Goal: Information Seeking & Learning: Understand process/instructions

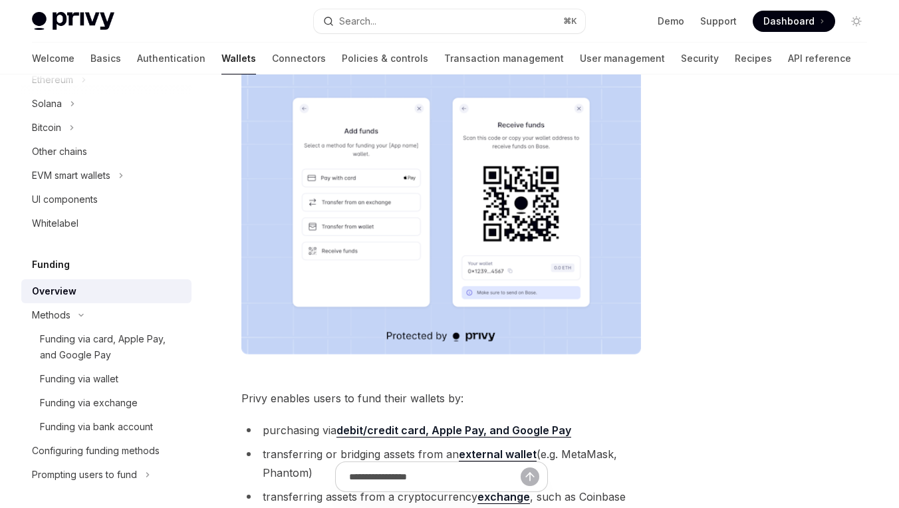
scroll to position [166, 0]
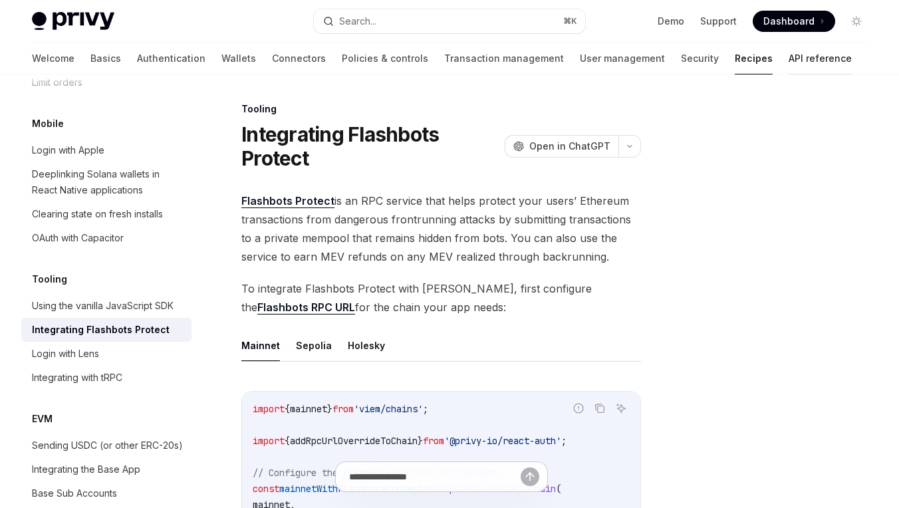
click at [789, 50] on link "API reference" at bounding box center [820, 59] width 63 height 32
type textarea "*"
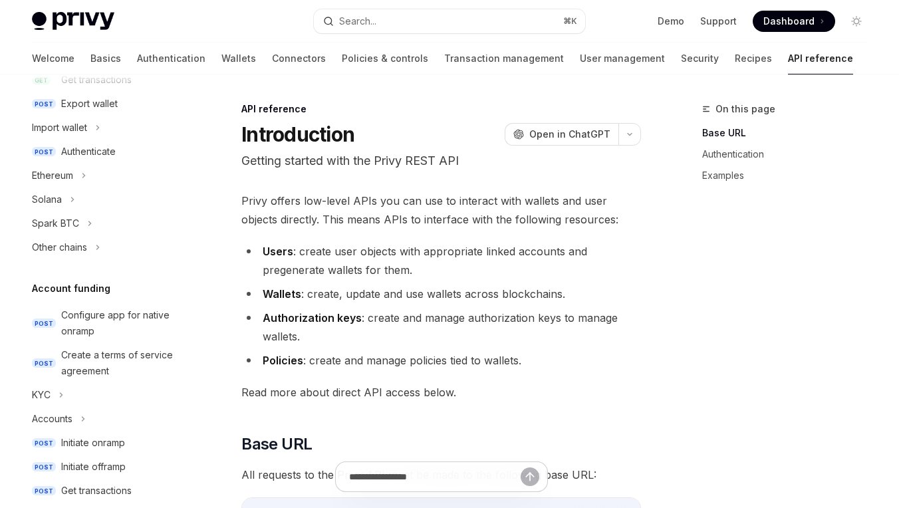
scroll to position [291, 0]
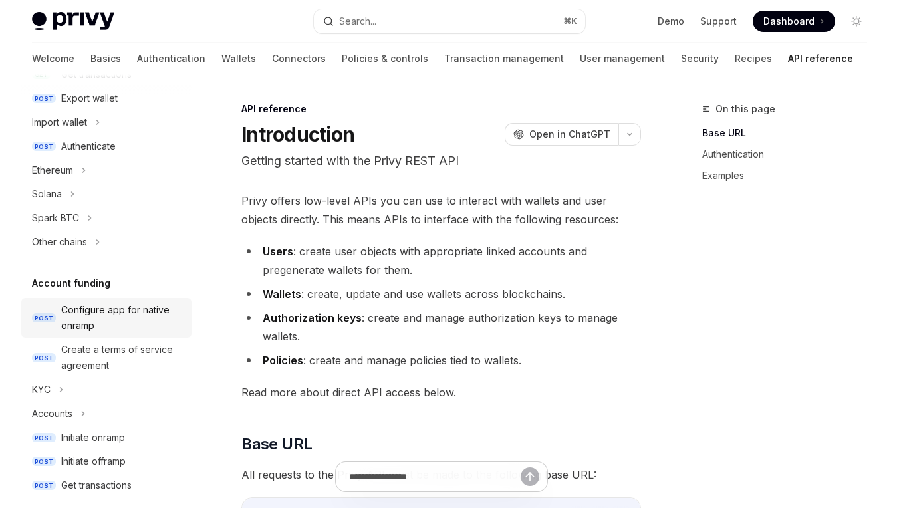
click at [133, 306] on div "Configure app for native onramp" at bounding box center [122, 318] width 122 height 32
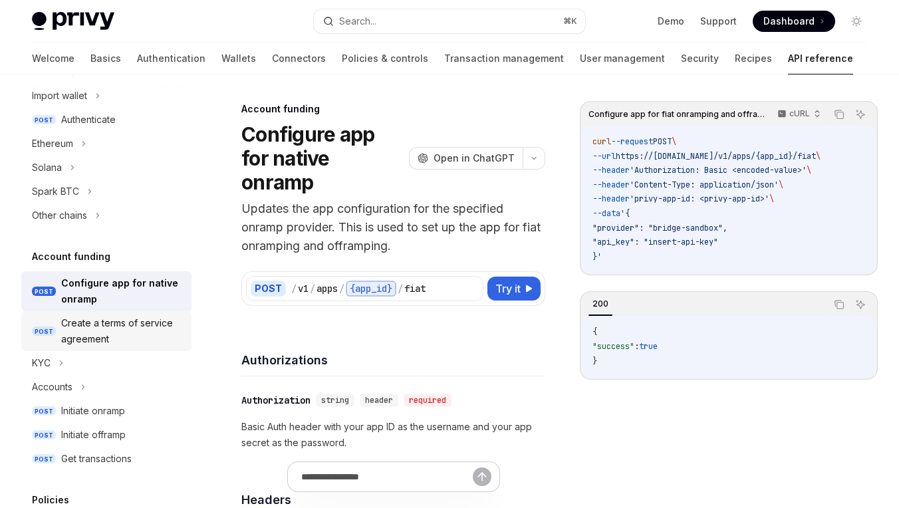
click at [134, 326] on div "Create a terms of service agreement" at bounding box center [122, 331] width 122 height 32
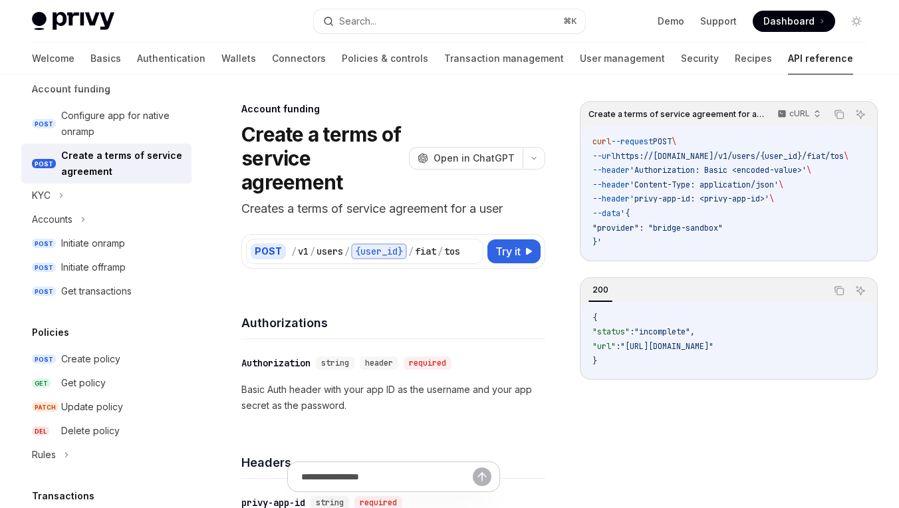
scroll to position [489, 0]
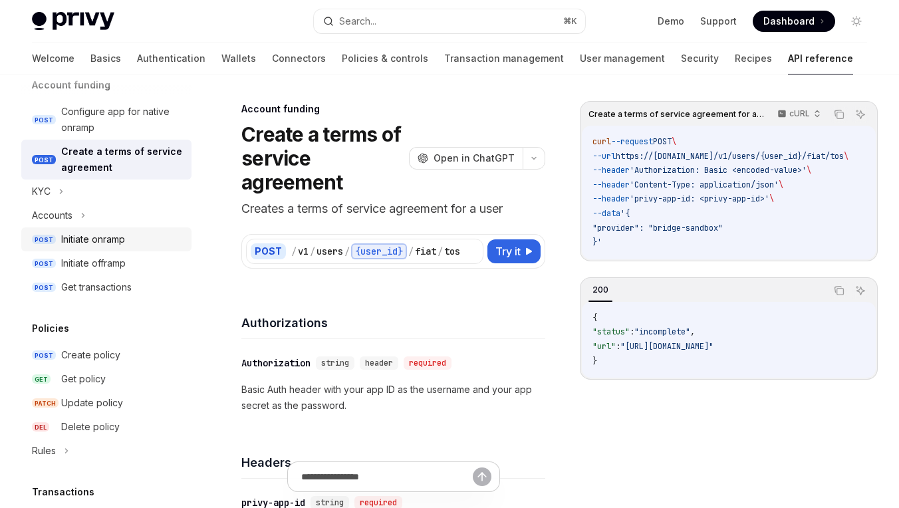
click at [125, 242] on div "Initiate onramp" at bounding box center [93, 239] width 64 height 16
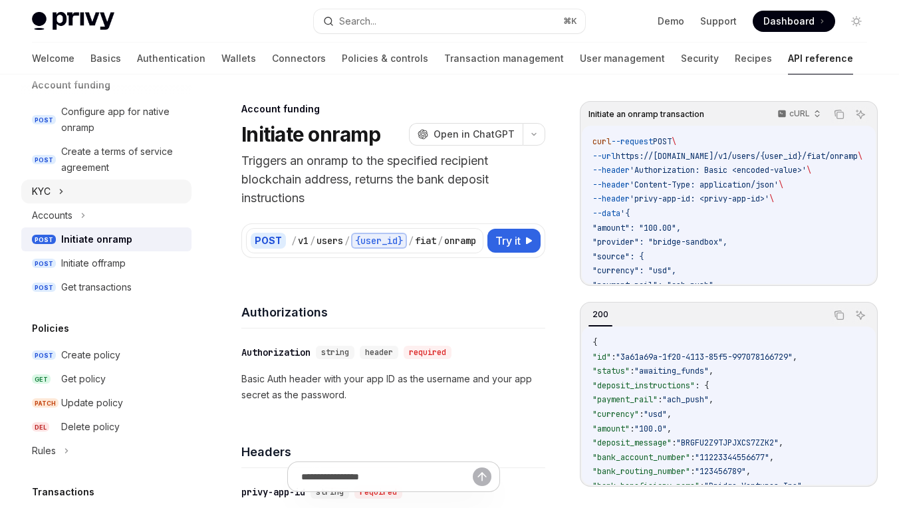
click at [64, 191] on icon at bounding box center [61, 192] width 5 height 16
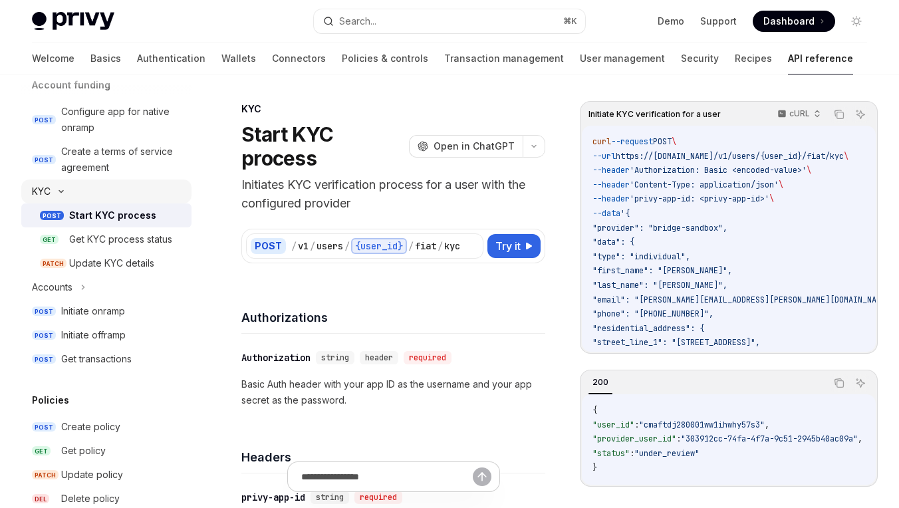
click at [63, 191] on icon at bounding box center [61, 192] width 4 height 2
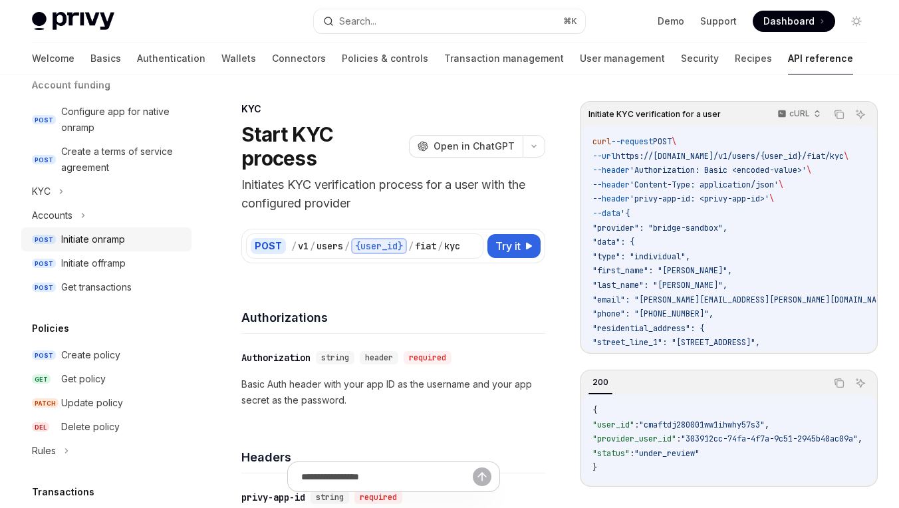
click at [79, 244] on div "Initiate onramp" at bounding box center [93, 239] width 64 height 16
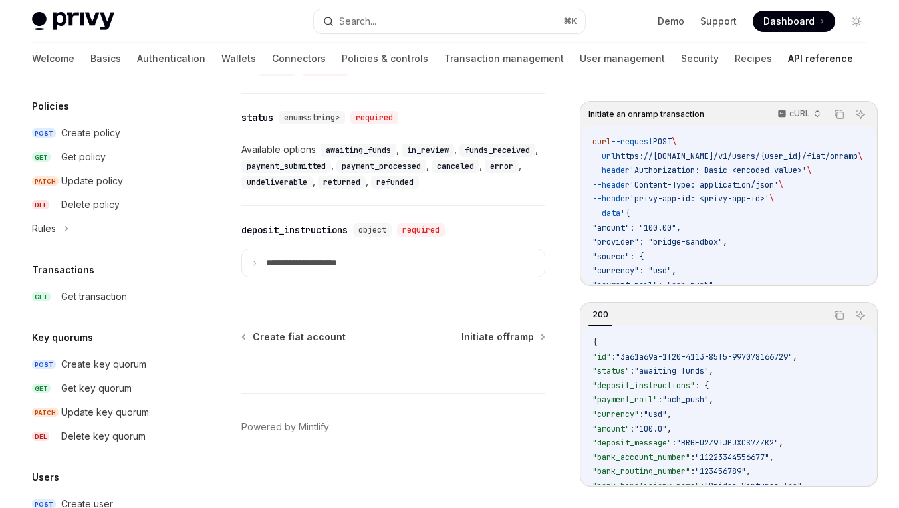
scroll to position [723, 0]
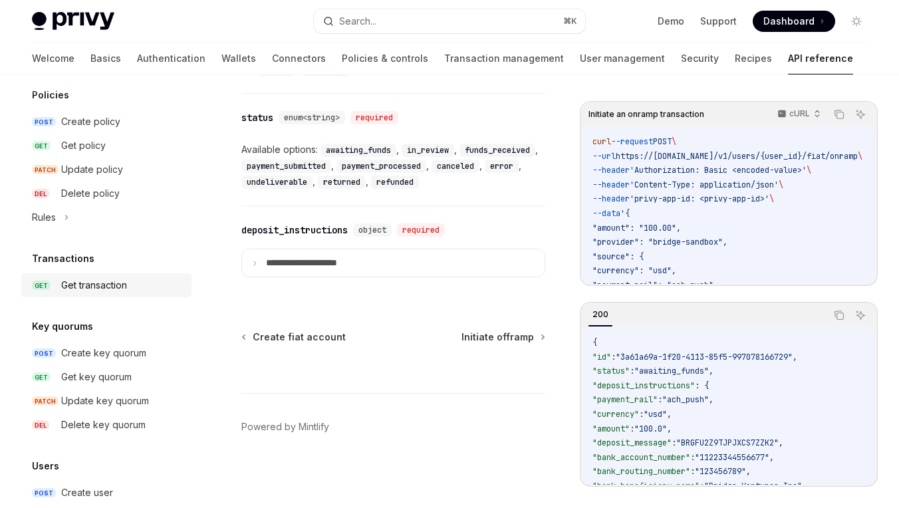
click at [123, 289] on div "Get transaction" at bounding box center [94, 285] width 66 height 16
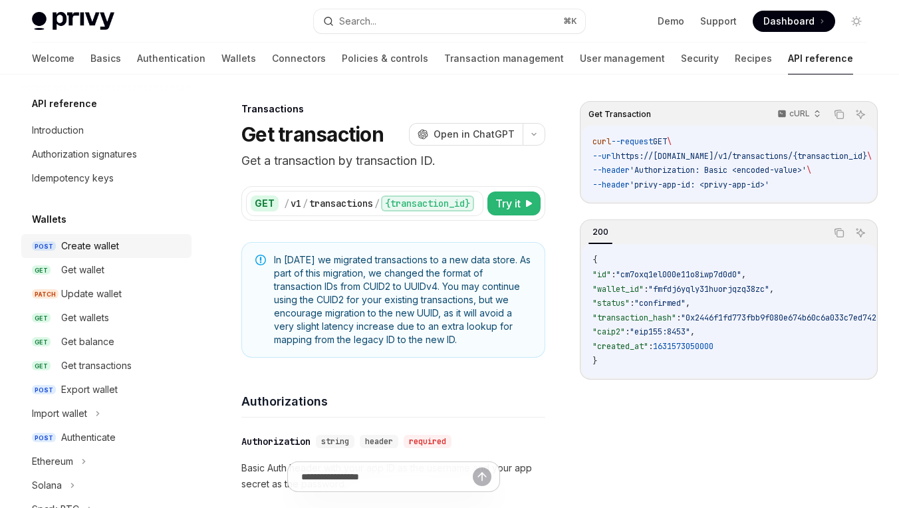
click at [100, 249] on div "Create wallet" at bounding box center [90, 246] width 58 height 16
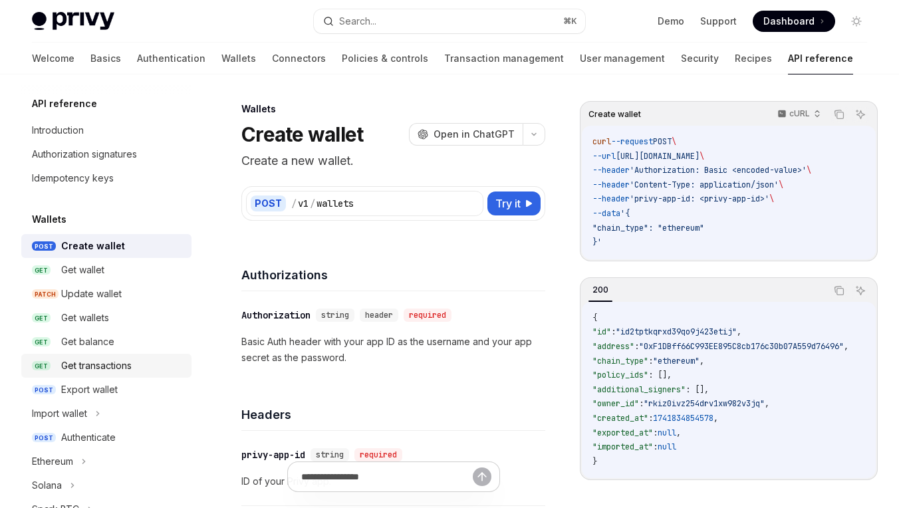
click at [80, 356] on link "GET Get transactions" at bounding box center [106, 366] width 170 height 24
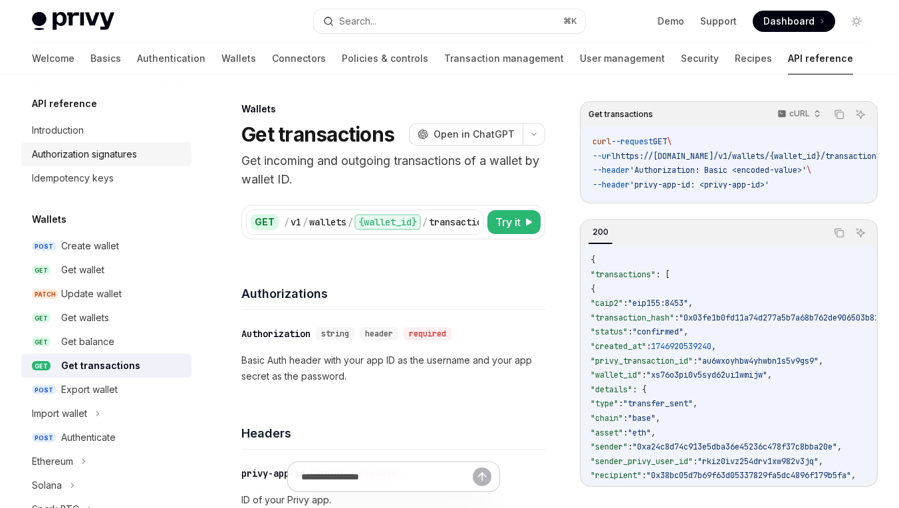
click at [136, 157] on div "Authorization signatures" at bounding box center [84, 154] width 105 height 16
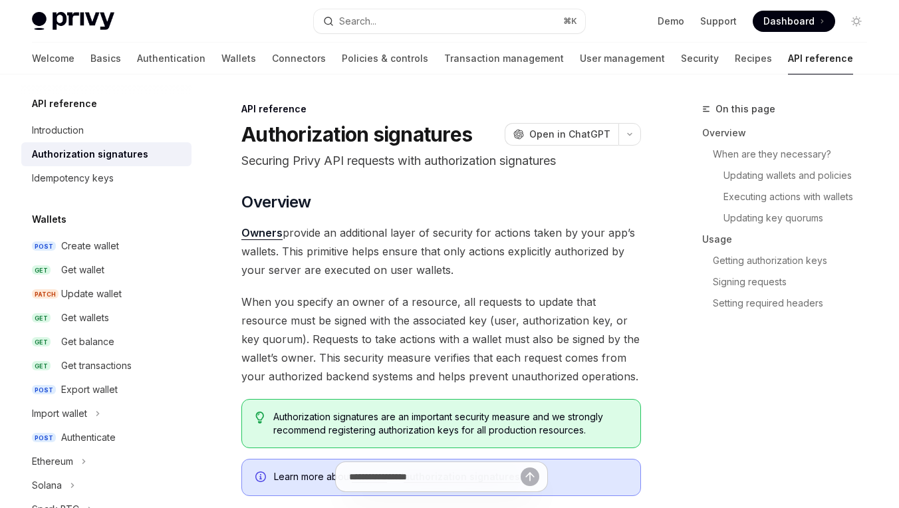
type textarea "*"
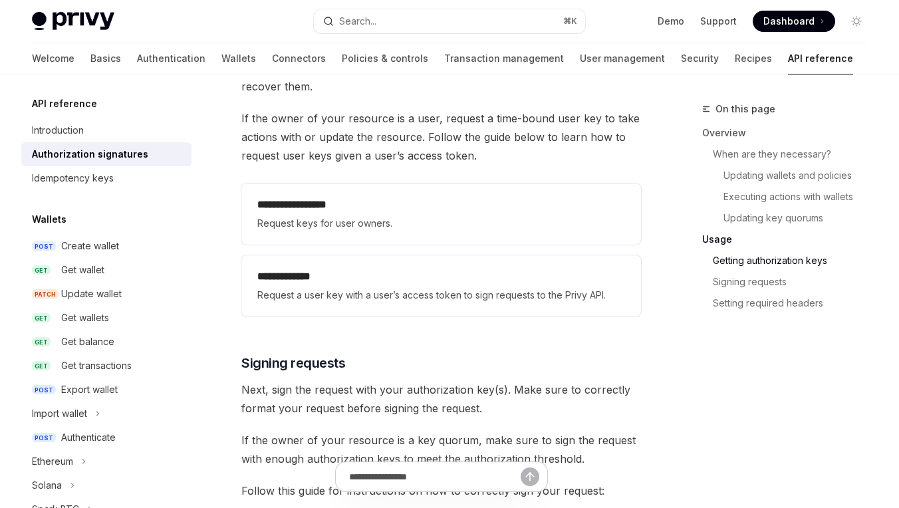
scroll to position [1830, 0]
